Goal: Transaction & Acquisition: Book appointment/travel/reservation

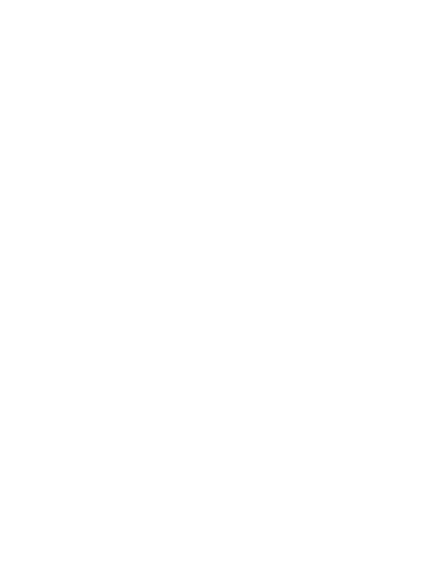
scroll to position [705, 0]
click at [324, 194] on img at bounding box center [318, 218] width 191 height 108
click at [90, 493] on span "Family Experiences" at bounding box center [60, 497] width 79 height 9
click at [158, 296] on div "Region" at bounding box center [162, 286] width 57 height 19
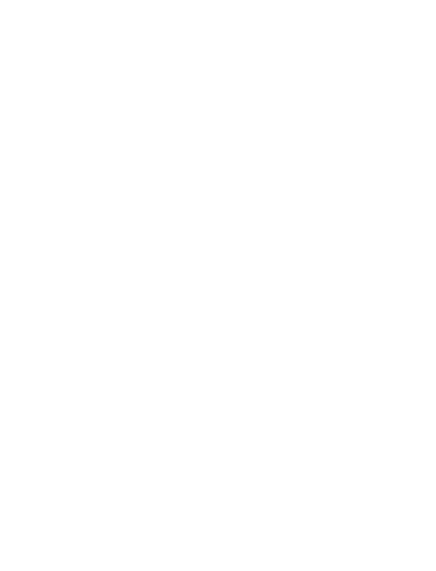
click at [281, 291] on div at bounding box center [282, 296] width 11 height 11
click at [284, 312] on div at bounding box center [282, 317] width 11 height 11
click at [283, 270] on div at bounding box center [282, 275] width 11 height 11
click at [225, 352] on span "übernehmen" at bounding box center [218, 355] width 45 height 7
click at [249, 291] on div "Meine Wünsche" at bounding box center [227, 286] width 47 height 9
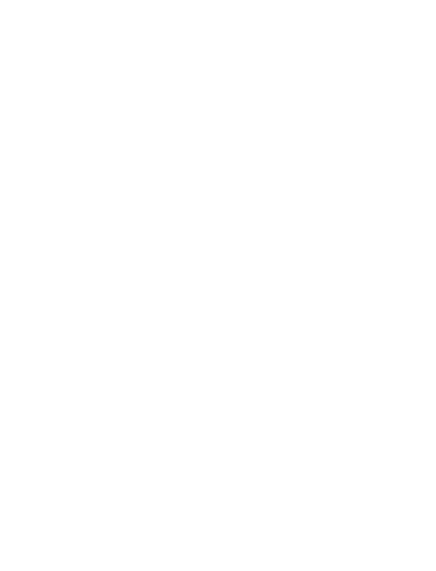
click at [196, 312] on div at bounding box center [196, 317] width 11 height 11
click at [218, 482] on span "übernehmen" at bounding box center [218, 485] width 45 height 7
click at [229, 291] on span "Meine Wünsche" at bounding box center [227, 286] width 41 height 7
click at [200, 379] on div at bounding box center [196, 384] width 11 height 11
click at [213, 482] on span "übernehmen" at bounding box center [218, 485] width 45 height 7
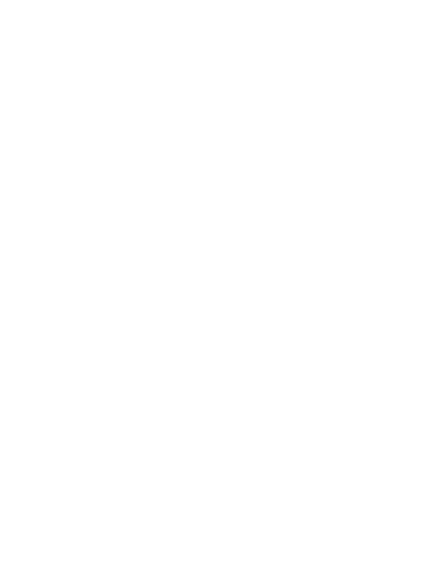
click at [389, 296] on link "Hotel finden" at bounding box center [393, 286] width 57 height 19
click at [333, 145] on div "NEW [DATE]" at bounding box center [318, 132] width 191 height 108
click at [98, 460] on div at bounding box center [116, 466] width 191 height 108
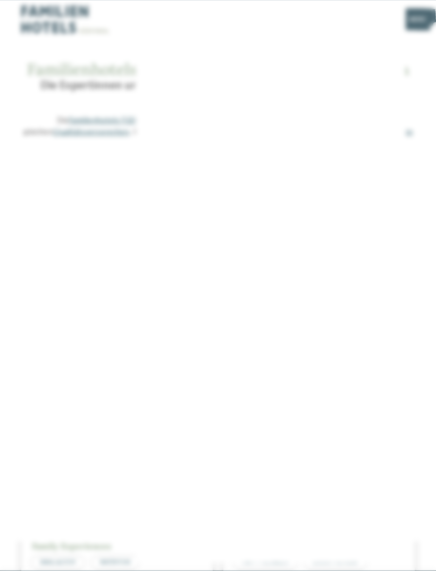
scroll to position [3, 0]
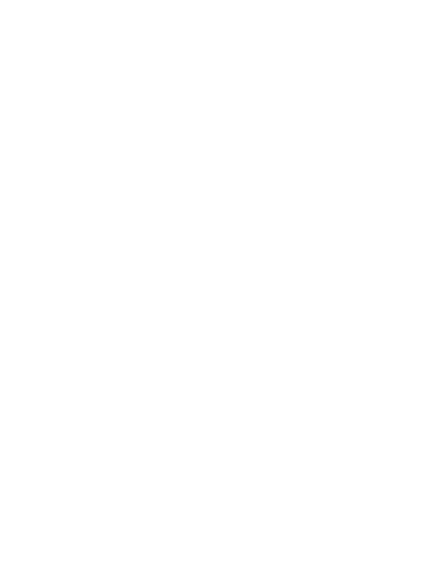
click at [421, 175] on icon at bounding box center [415, 184] width 23 height 19
click at [63, 401] on div "Familienhotel finden" at bounding box center [67, 424] width 92 height 46
click at [71, 249] on span "www.dasgerstlfamily.com" at bounding box center [68, 253] width 62 height 8
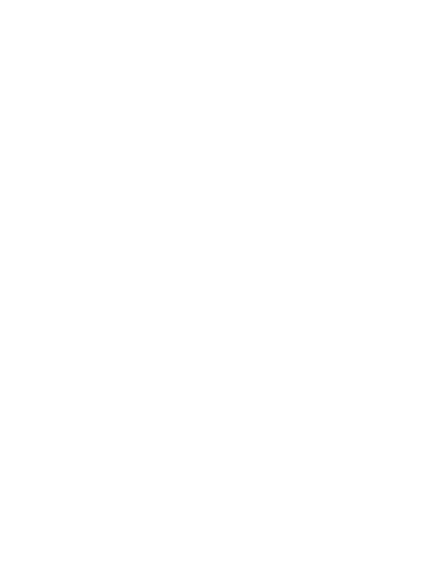
scroll to position [753, 0]
click at [399, 22] on icon at bounding box center [399, 23] width 10 height 7
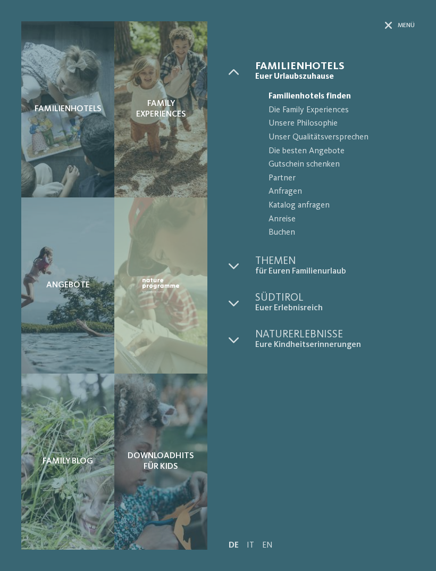
click at [275, 260] on span "Themen" at bounding box center [335, 261] width 160 height 11
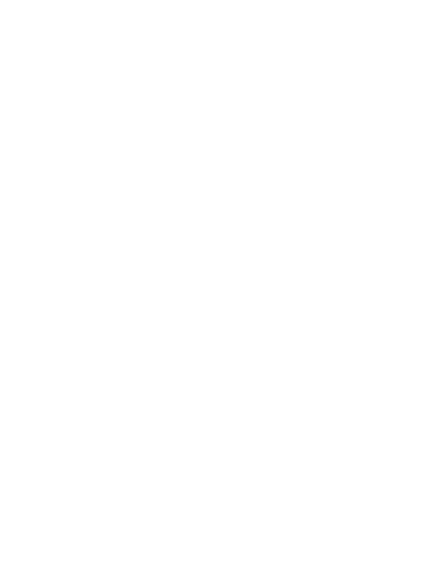
click at [228, 240] on span "Meine Wünsche" at bounding box center [222, 243] width 41 height 7
click at [370, 141] on div at bounding box center [367, 146] width 11 height 11
click at [202, 312] on div at bounding box center [196, 317] width 11 height 11
click at [228, 482] on span "übernehmen" at bounding box center [218, 485] width 45 height 7
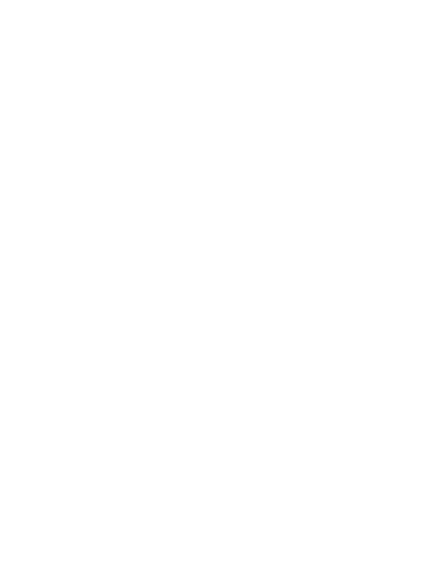
click at [303, 249] on div at bounding box center [318, 263] width 191 height 108
click at [93, 341] on img at bounding box center [119, 316] width 197 height 195
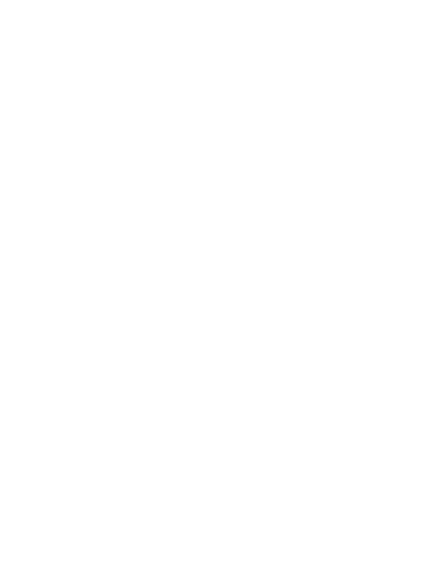
click at [422, 45] on icon at bounding box center [415, 39] width 23 height 19
